Goal: Navigation & Orientation: Find specific page/section

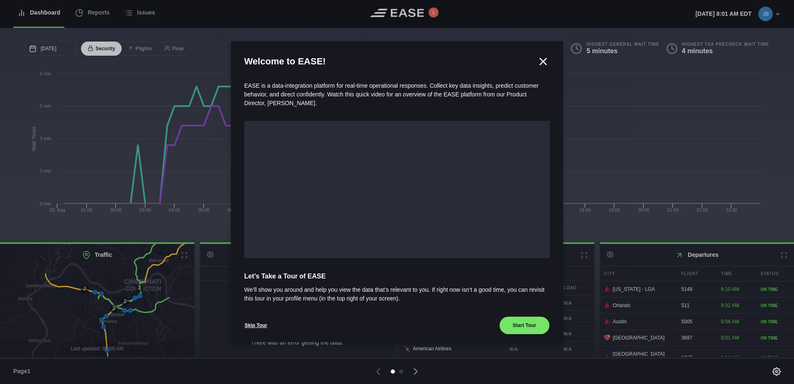
click at [538, 54] on header "Welcome to EASE!" at bounding box center [397, 61] width 306 height 14
click at [540, 63] on icon at bounding box center [543, 61] width 6 height 6
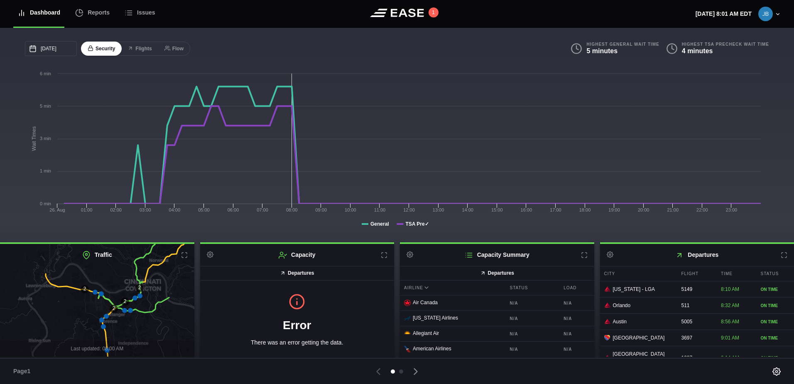
click at [436, 19] on header "Dashboard Reports Issues 1 [DATE] 8:01 AM EDT Settings Submit Feedback Restart …" at bounding box center [397, 14] width 794 height 28
click at [434, 16] on button "1" at bounding box center [433, 12] width 10 height 10
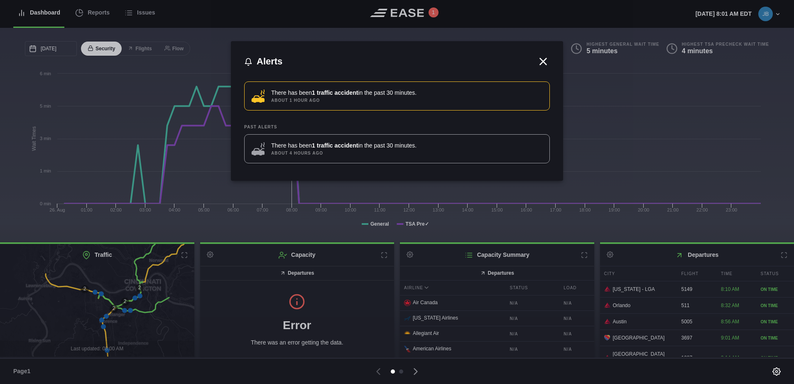
click at [548, 61] on icon at bounding box center [543, 61] width 12 height 12
